Goal: Task Accomplishment & Management: Complete application form

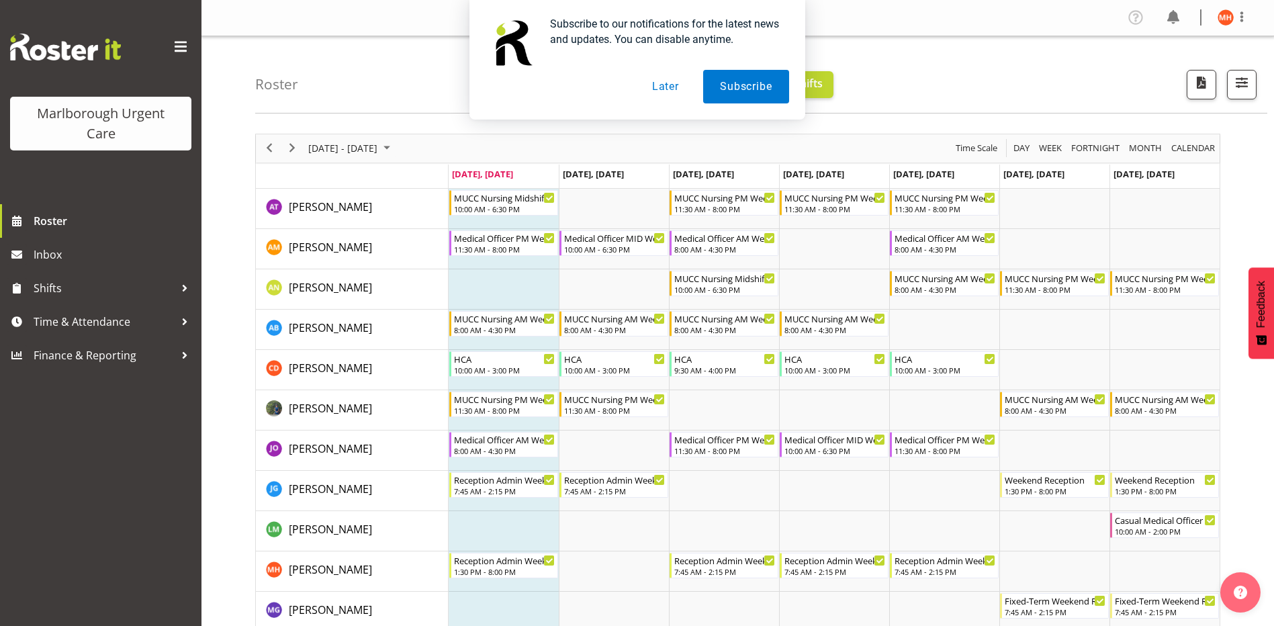
click at [663, 84] on button "Later" at bounding box center [665, 87] width 60 height 34
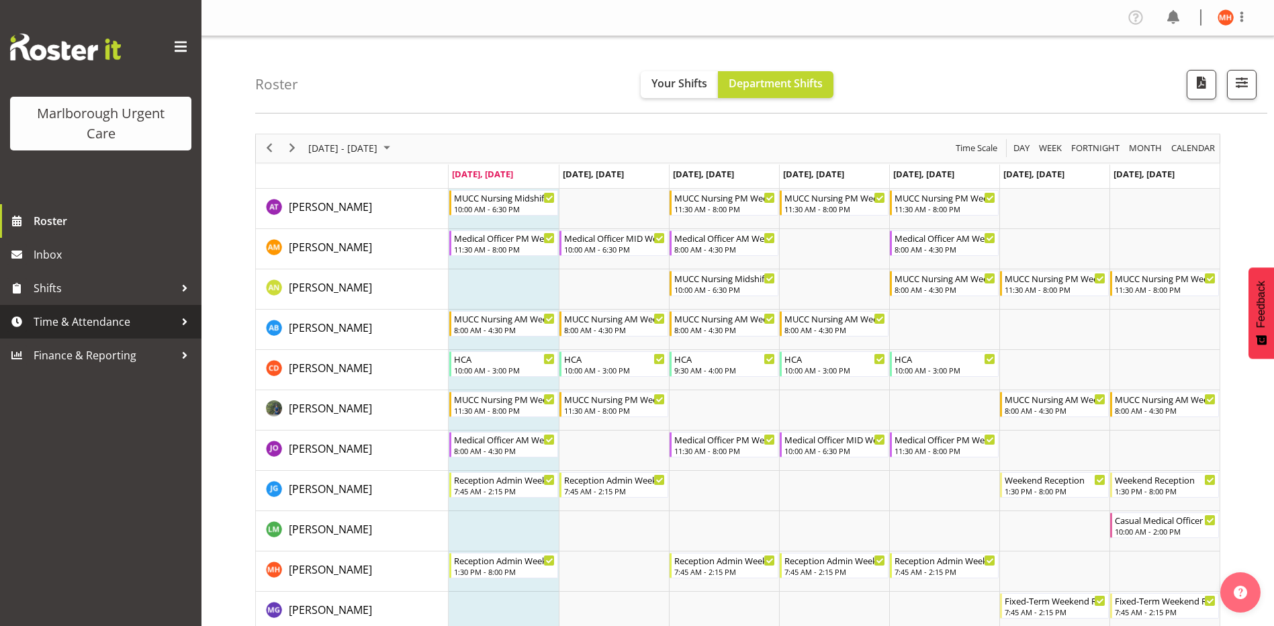
click at [77, 323] on span "Time & Attendance" at bounding box center [104, 322] width 141 height 20
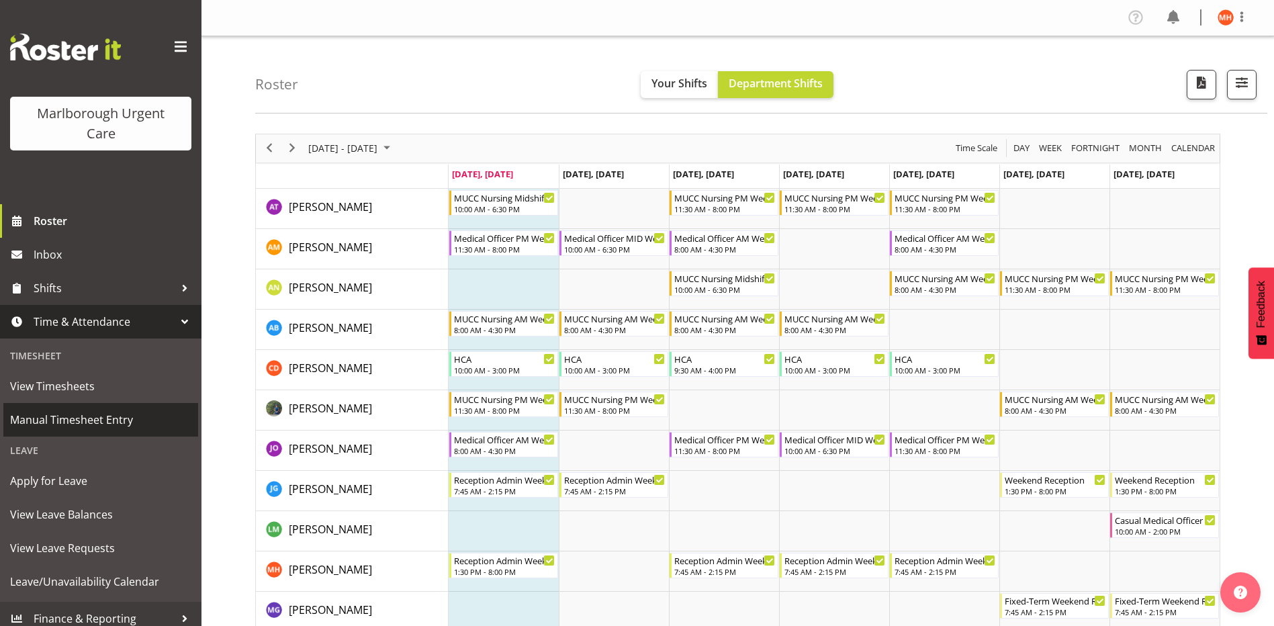
click at [59, 416] on span "Manual Timesheet Entry" at bounding box center [100, 420] width 181 height 20
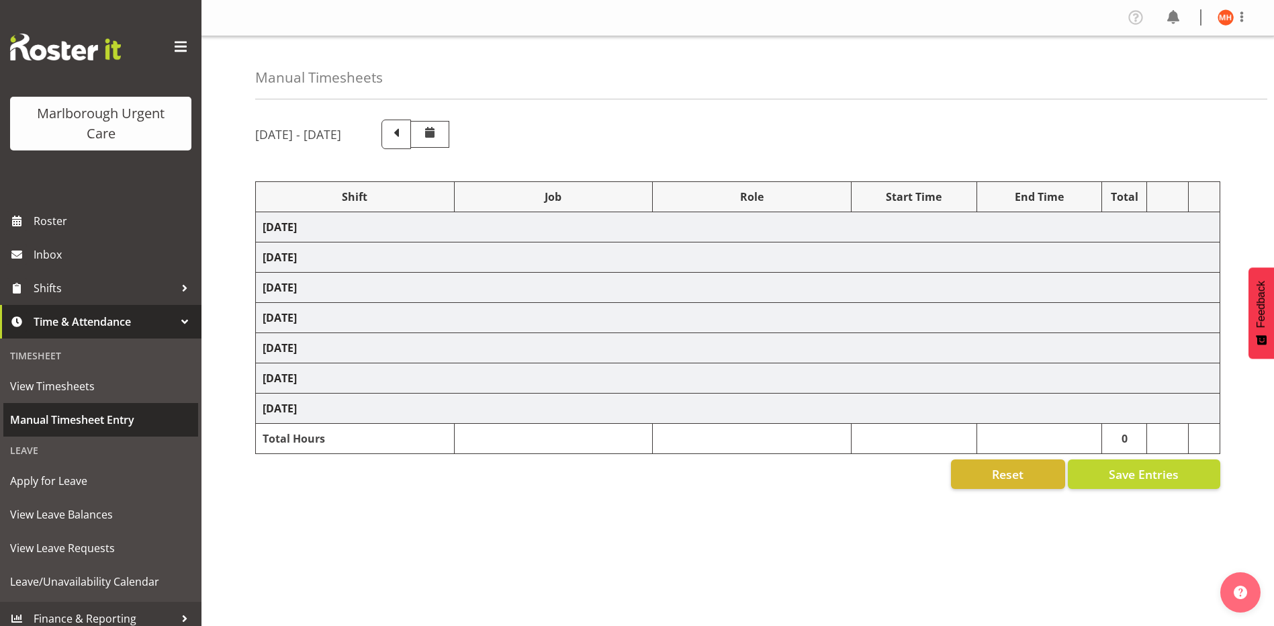
select select "81205"
select select "81204"
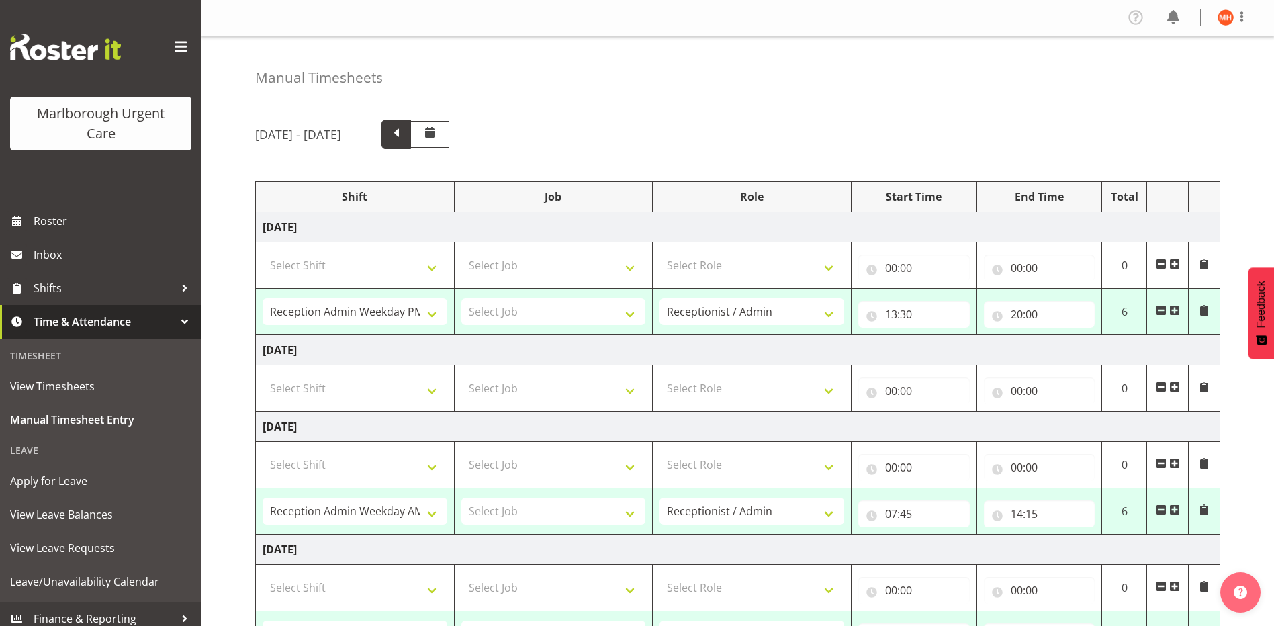
click at [405, 131] on span at bounding box center [395, 132] width 17 height 17
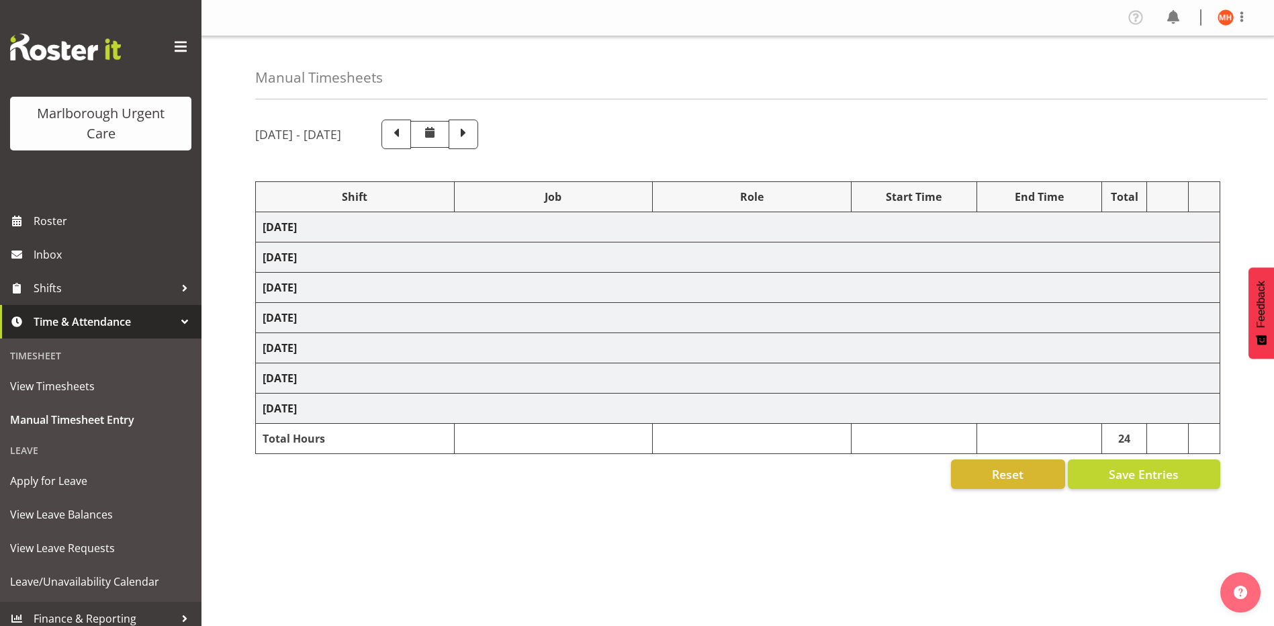
select select "81204"
select select "81205"
select select "80770"
select select "1563"
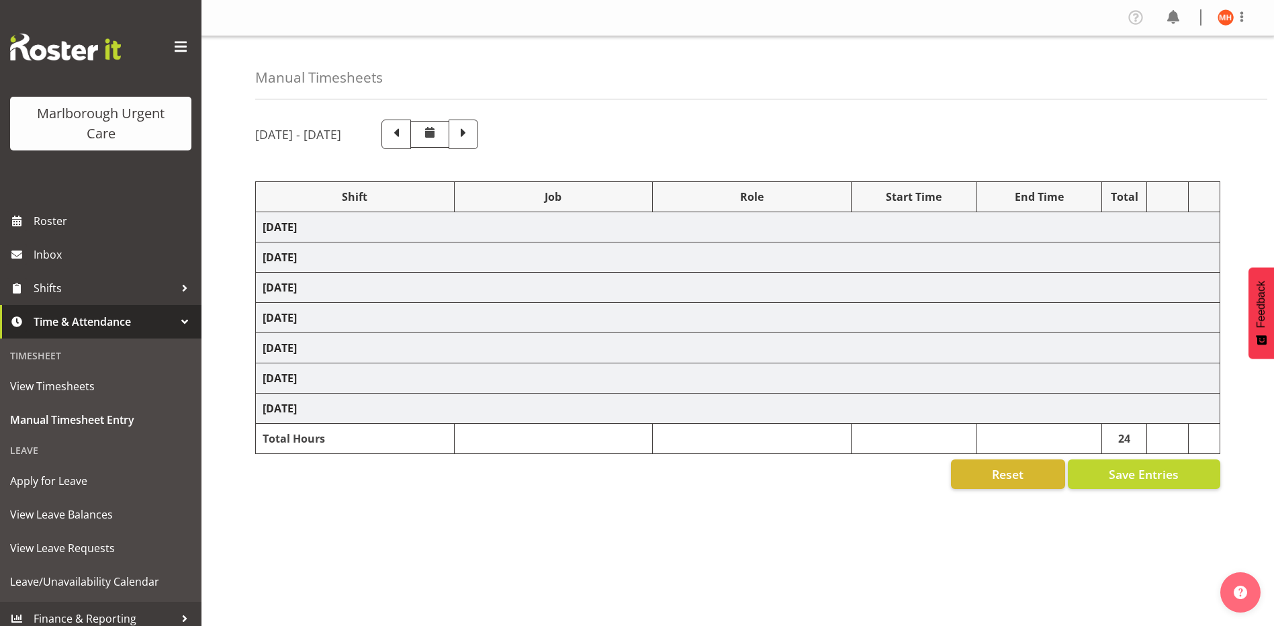
select select "80770"
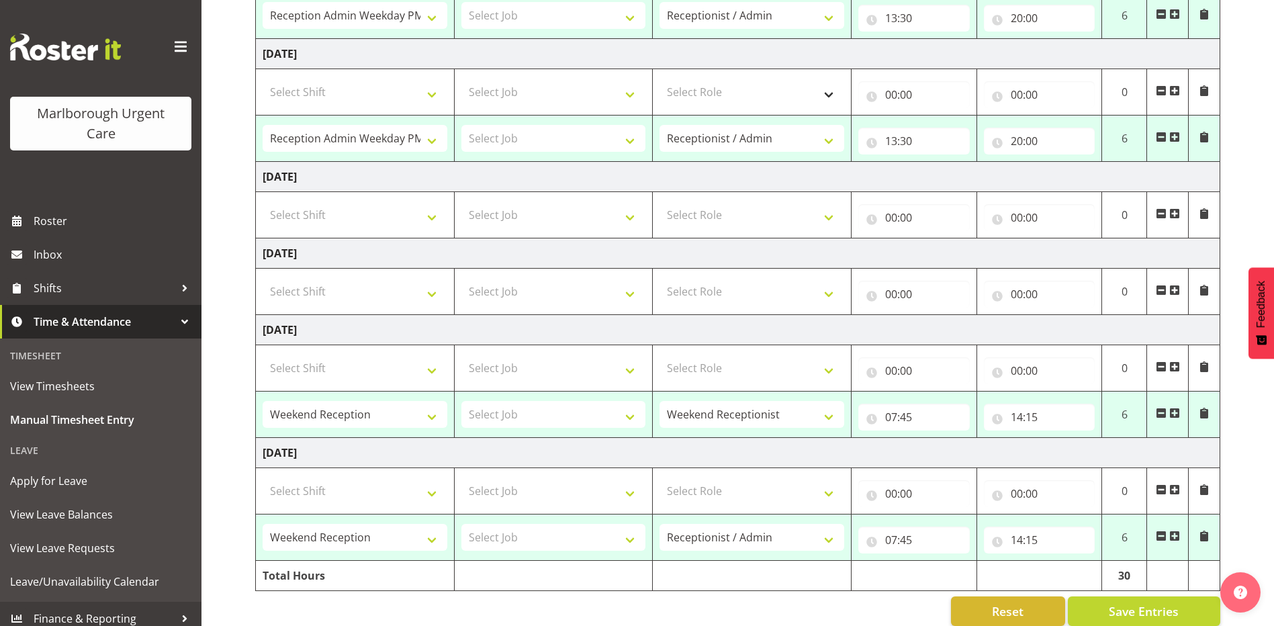
scroll to position [439, 0]
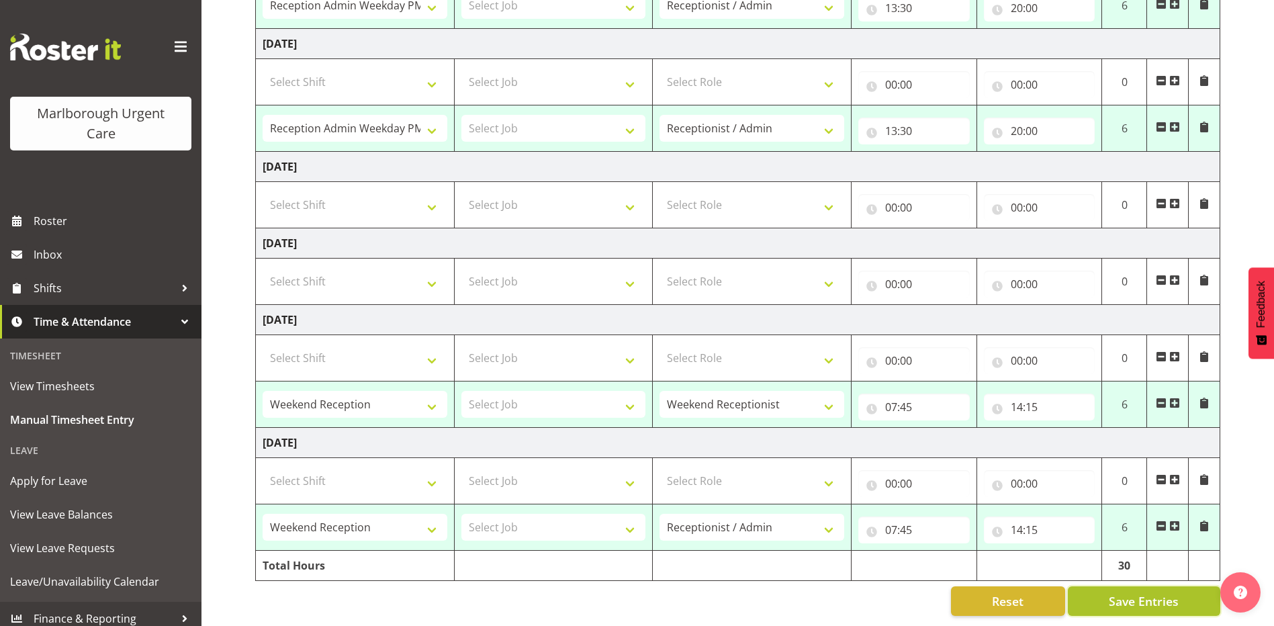
click at [1125, 592] on span "Save Entries" at bounding box center [1144, 600] width 70 height 17
select select "81204"
type input "07:45"
type input "14:15"
select select "81205"
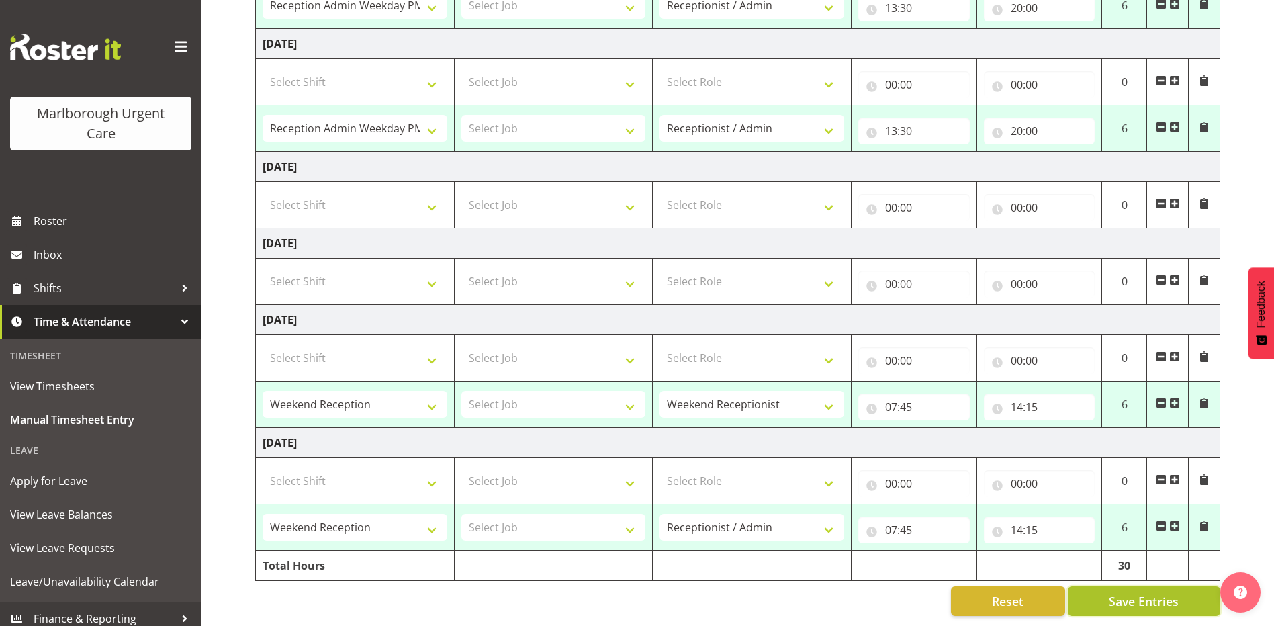
type input "13:30"
type input "20:00"
select select "81205"
type input "13:30"
type input "20:00"
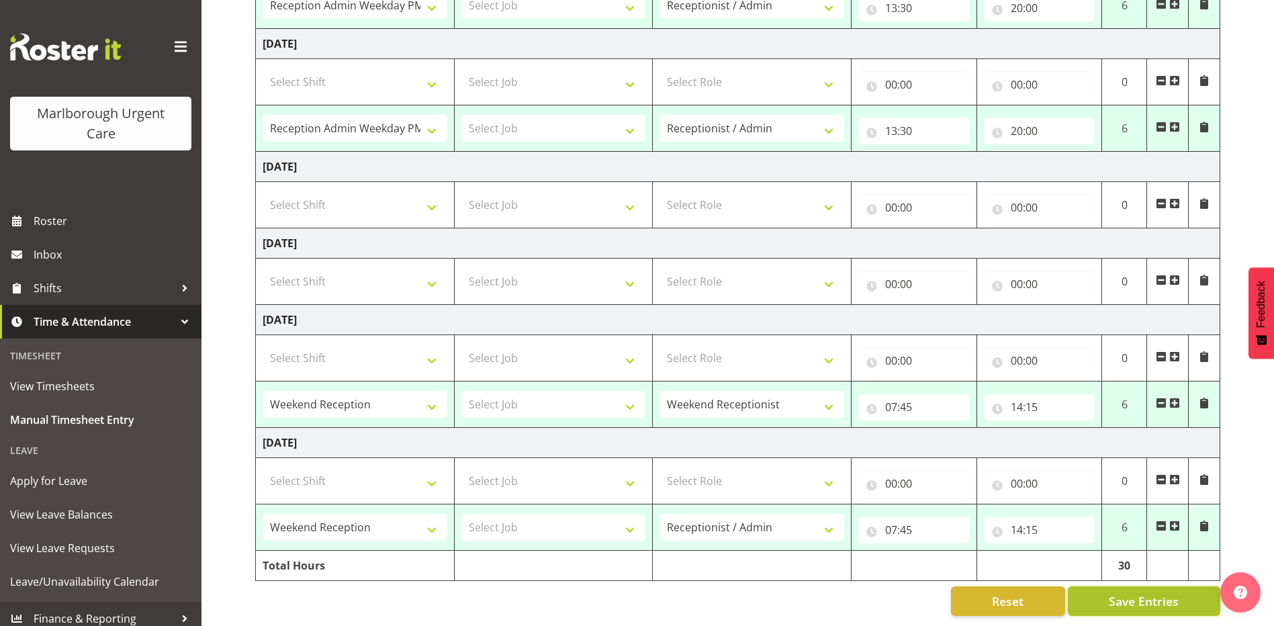
select select "80770"
select select "1563"
type input "07:45"
type input "14:15"
select select "80770"
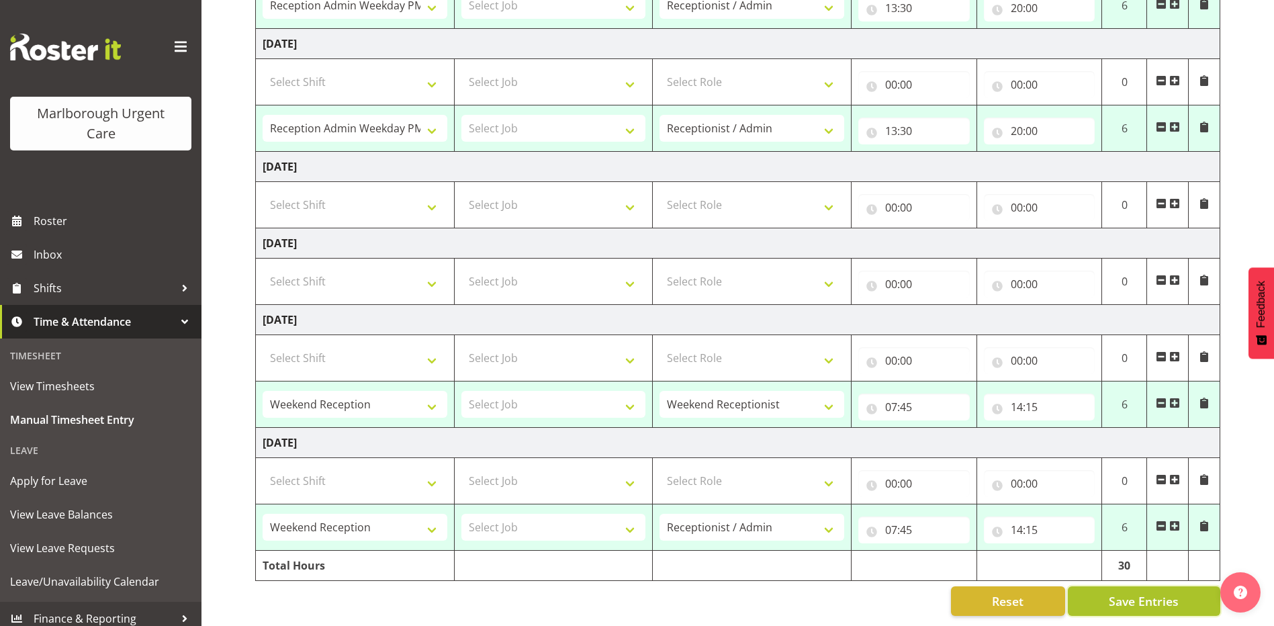
type input "07:45"
type input "14:15"
select select "81205"
select select "80770"
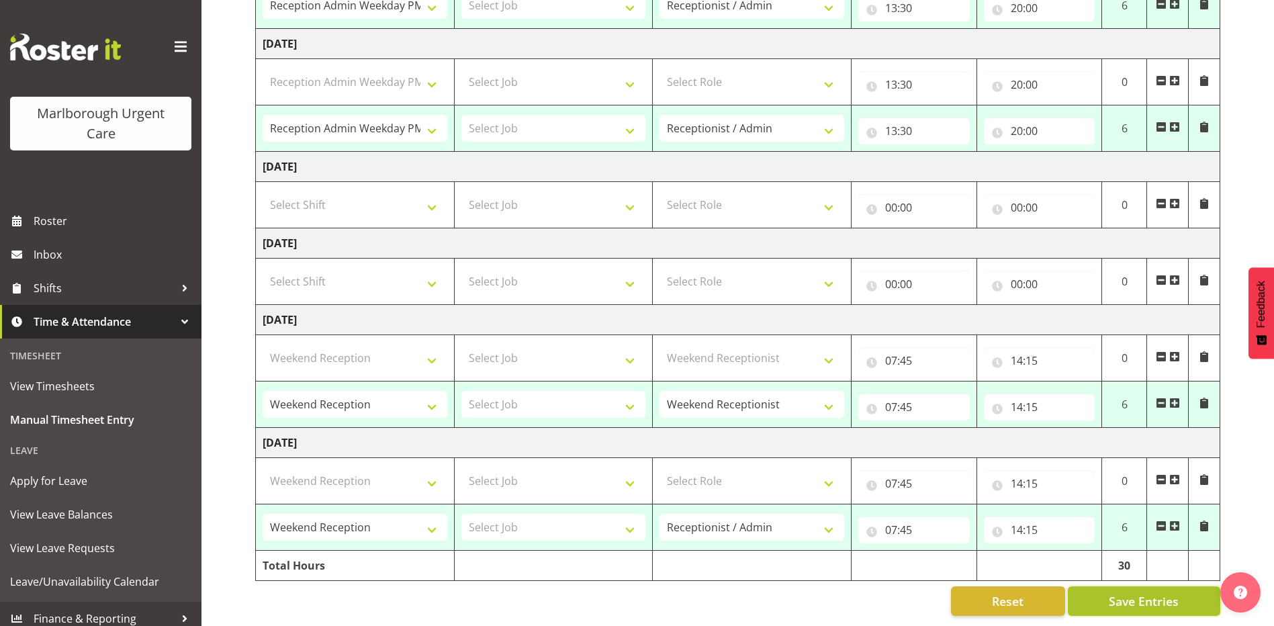
select select "1563"
select select "80770"
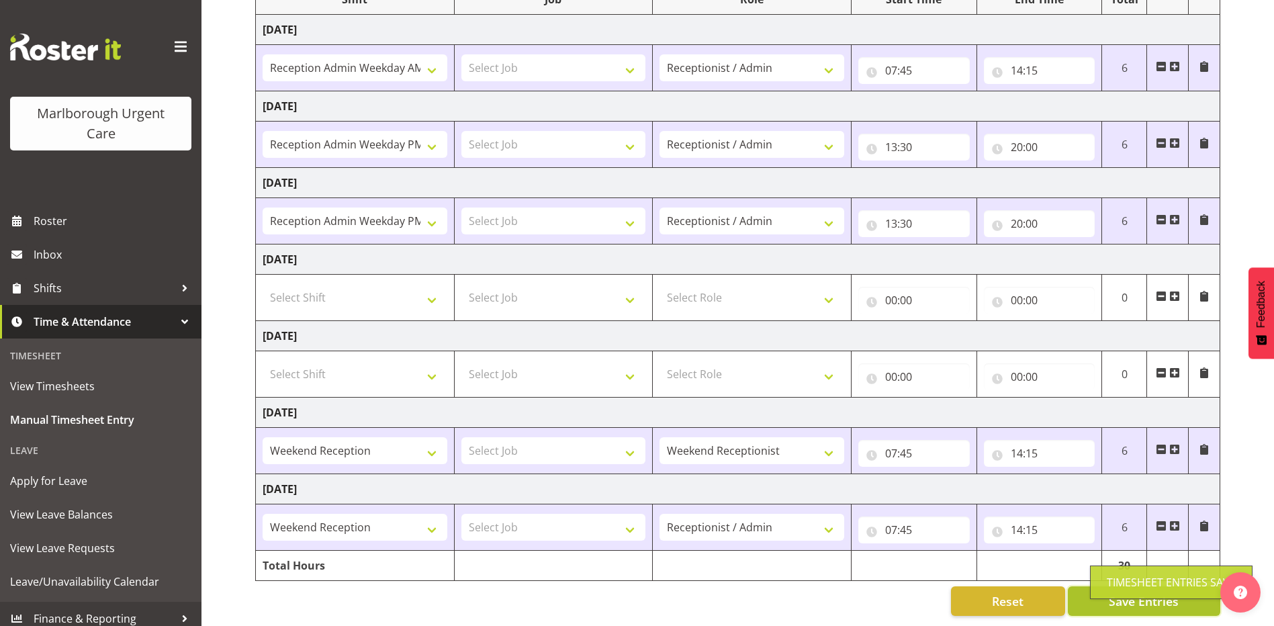
scroll to position [207, 0]
click at [1140, 592] on span "Save Entries" at bounding box center [1144, 600] width 70 height 17
drag, startPoint x: 800, startPoint y: 603, endPoint x: 756, endPoint y: 590, distance: 45.5
click at [800, 601] on div "Reset Save Entries" at bounding box center [737, 601] width 965 height 30
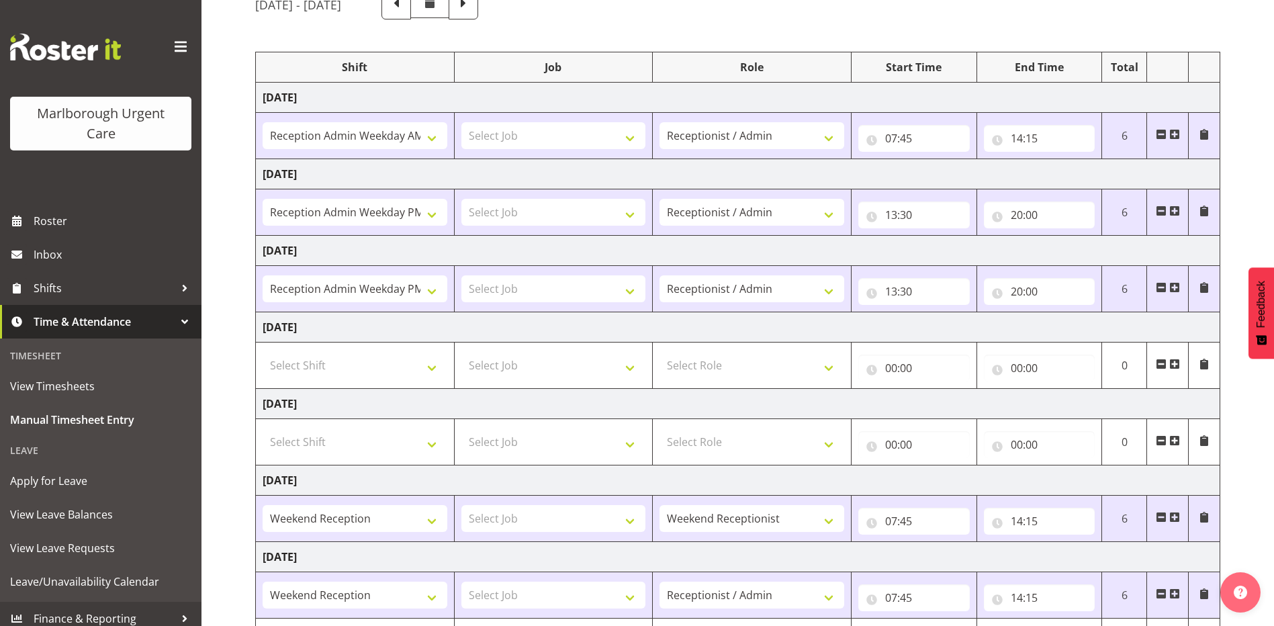
scroll to position [0, 0]
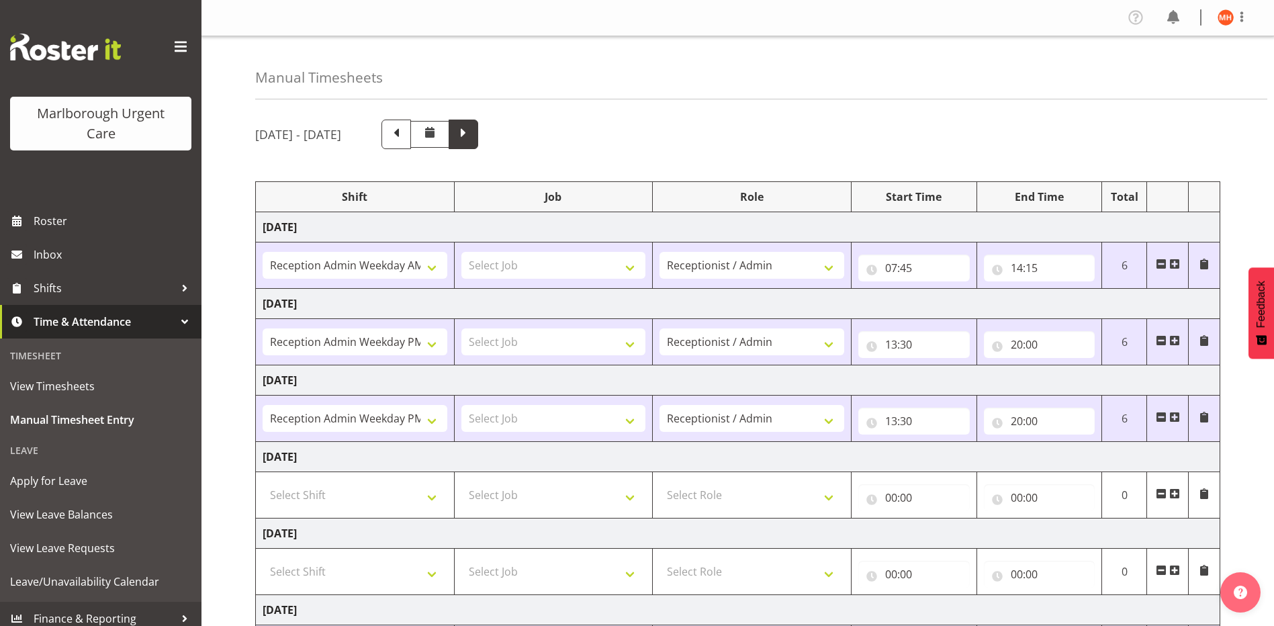
click at [472, 141] on span at bounding box center [463, 132] width 17 height 17
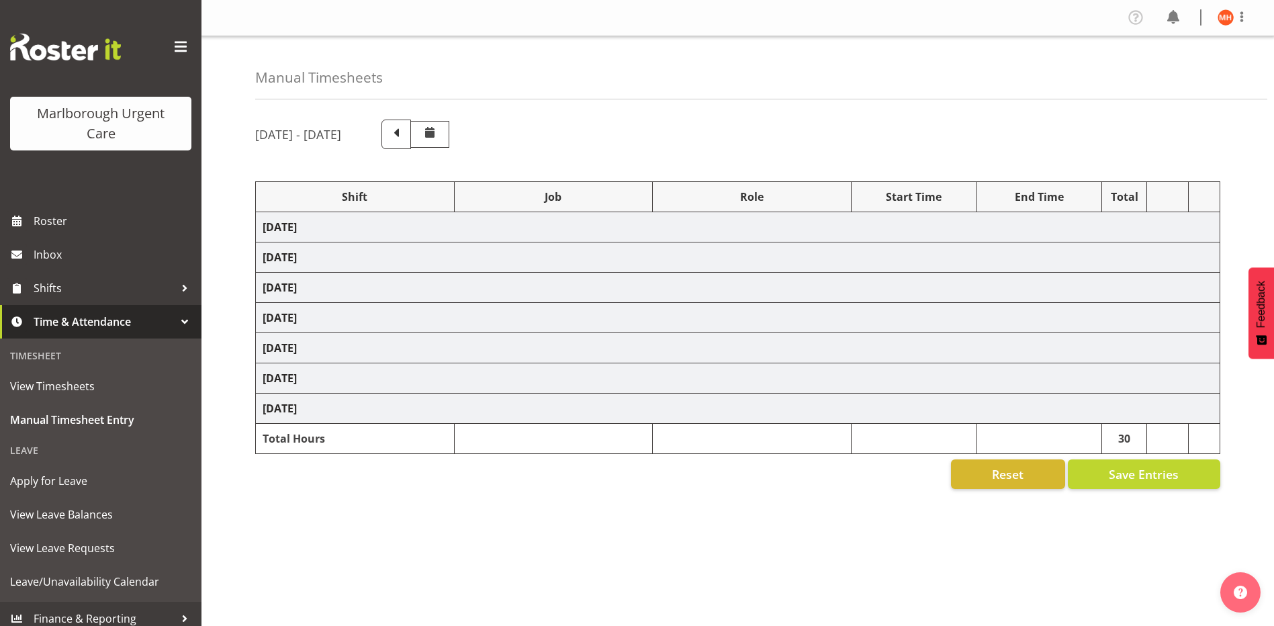
select select "81205"
select select "81204"
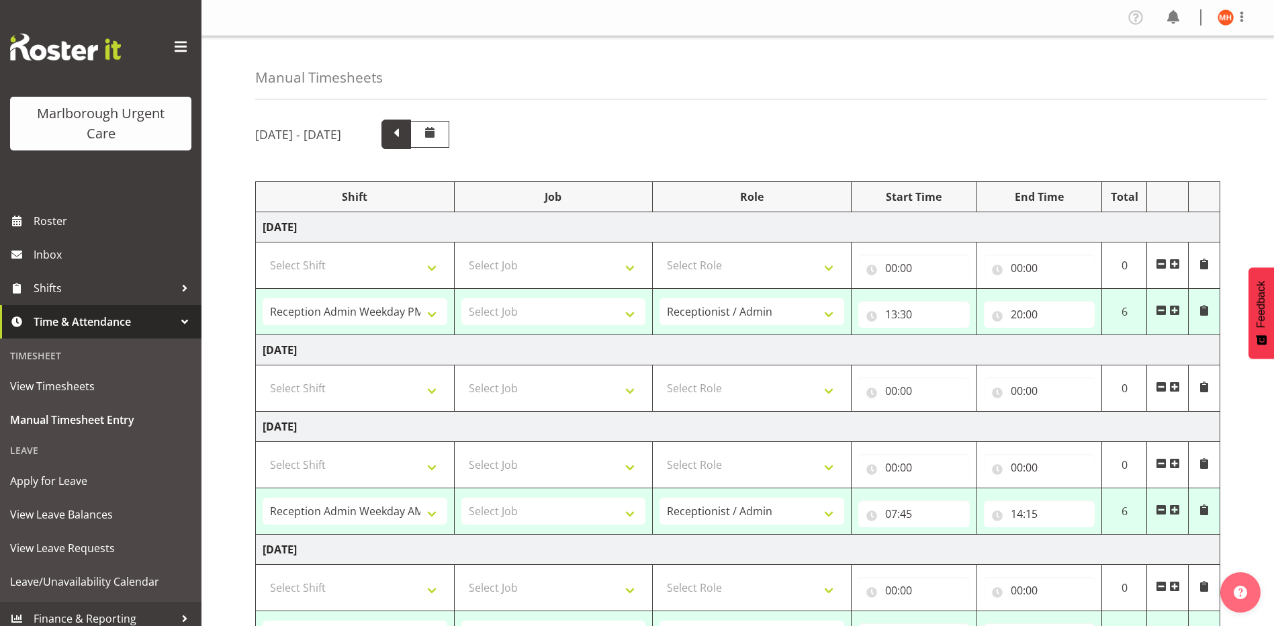
click at [405, 132] on span at bounding box center [395, 132] width 17 height 17
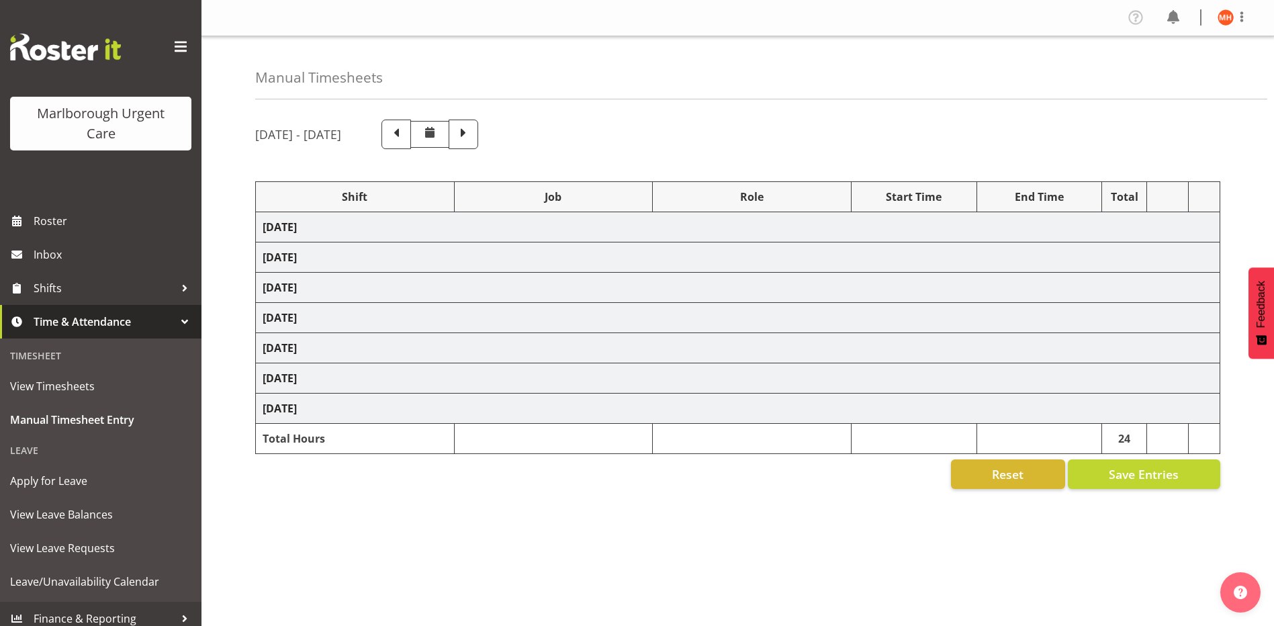
select select "81204"
select select "81205"
select select "80770"
select select "1563"
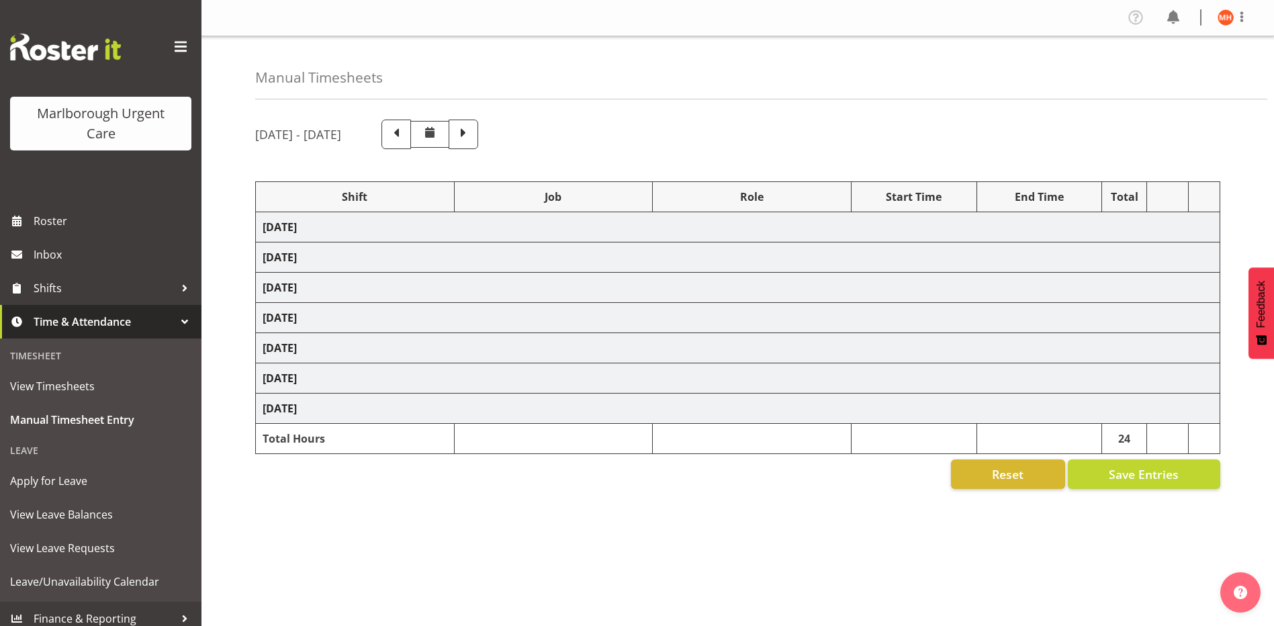
select select "80770"
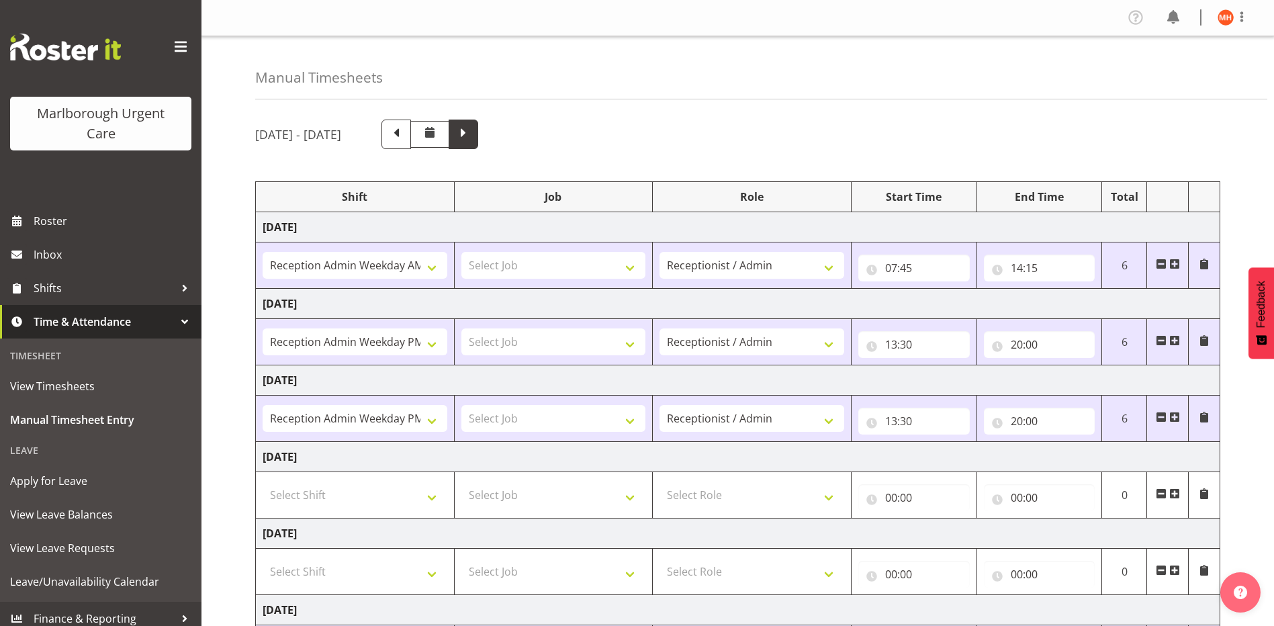
click at [472, 140] on span at bounding box center [463, 132] width 17 height 17
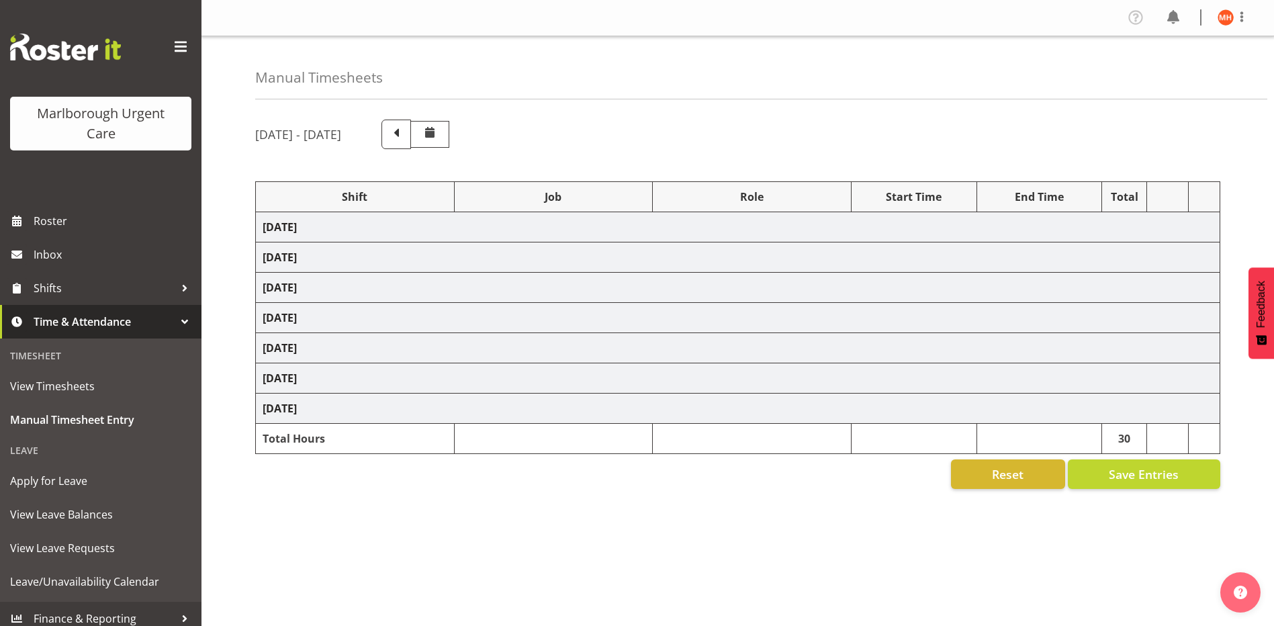
select select "81205"
select select "81204"
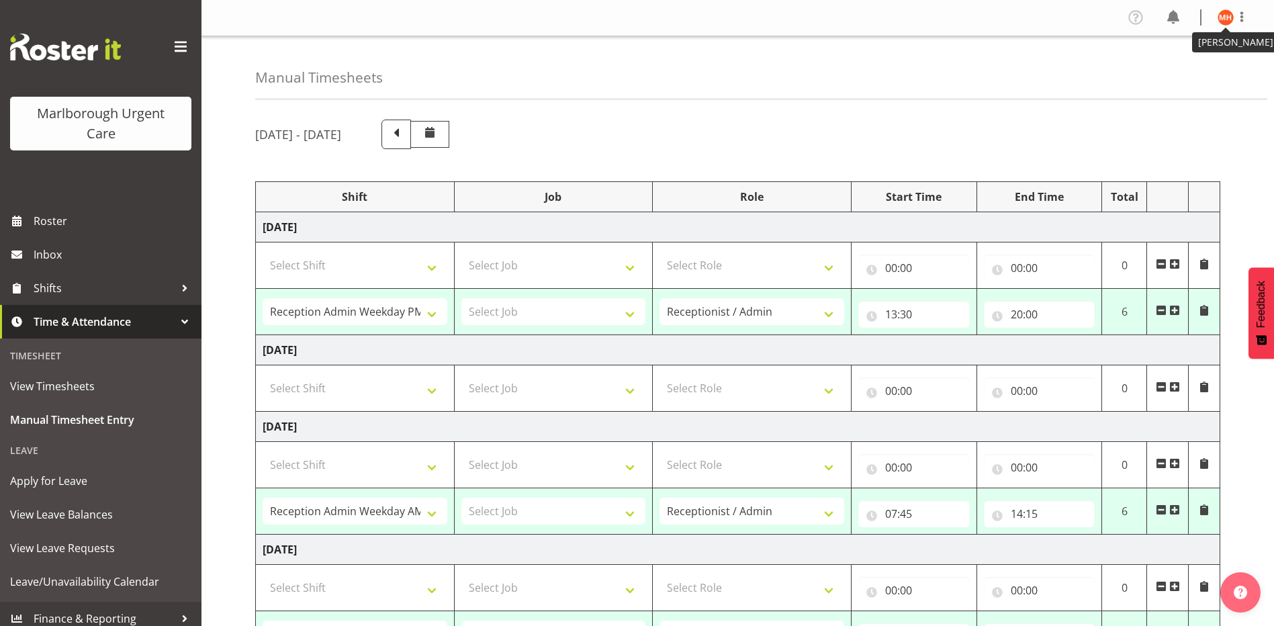
click at [1226, 17] on img at bounding box center [1225, 17] width 16 height 16
click at [1189, 69] on link "Log Out" at bounding box center [1185, 70] width 129 height 24
